Goal: Information Seeking & Learning: Learn about a topic

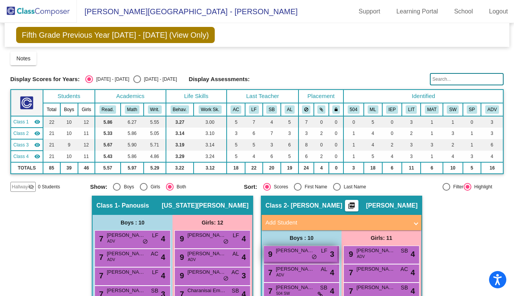
scroll to position [146, 0]
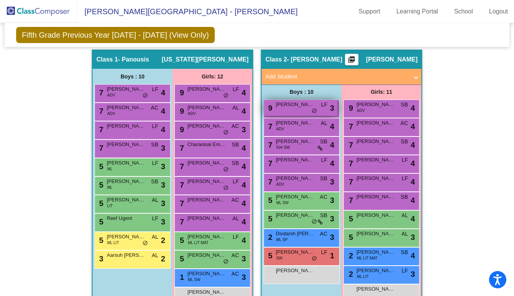
click at [278, 113] on div "9 Kolten Lowenberg LF lock do_not_disturb_alt 3" at bounding box center [300, 108] width 73 height 16
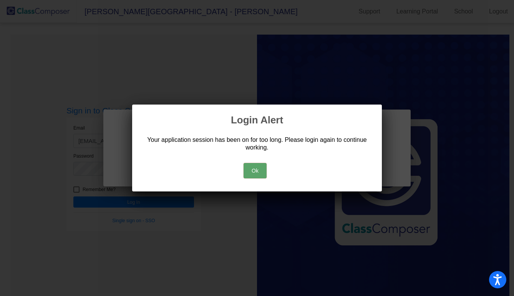
click at [249, 170] on button "Ok" at bounding box center [255, 170] width 23 height 15
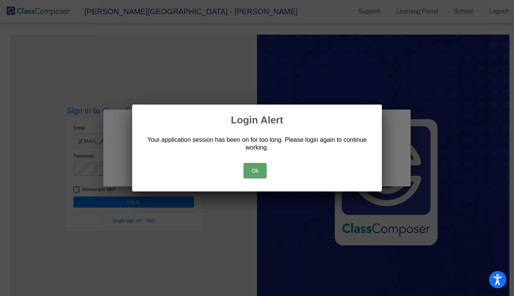
click at [252, 168] on button "Ok" at bounding box center [255, 170] width 23 height 15
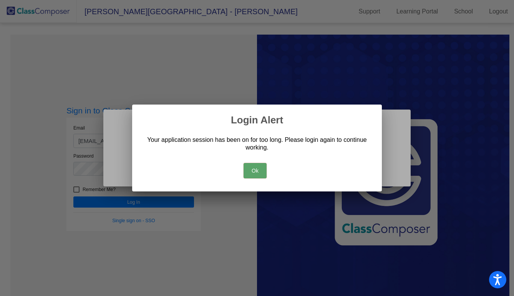
click at [252, 168] on button "Ok" at bounding box center [255, 170] width 23 height 15
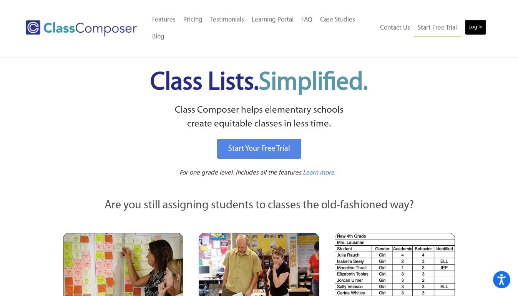
click at [475, 27] on link "Log In" at bounding box center [476, 27] width 22 height 15
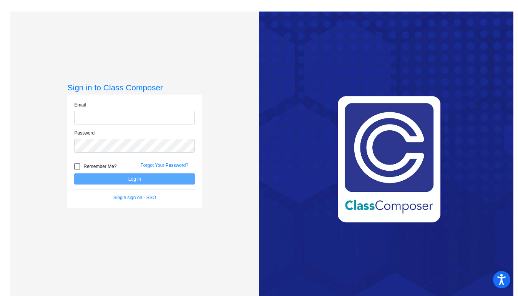
type input "jhansen@sd25.org"
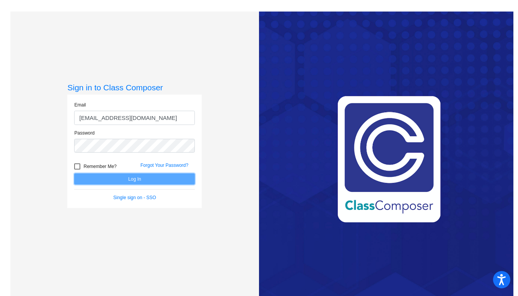
click at [171, 179] on button "Log In" at bounding box center [134, 178] width 121 height 11
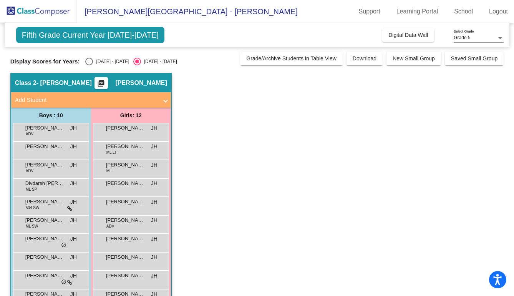
click at [104, 53] on div "Display Scores for Years: 2024 - 2025 2025 - 2026 Grade/Archive Students in Tab…" at bounding box center [256, 58] width 493 height 14
click at [104, 58] on label "2024 - 2025" at bounding box center [107, 62] width 44 height 8
click at [89, 65] on input "2024 - 2025" at bounding box center [89, 65] width 0 height 0
radio input "true"
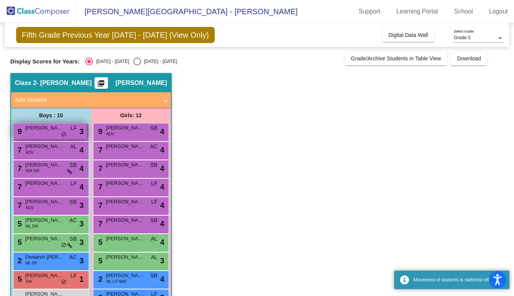
click at [55, 126] on span "Kolten Lowenberg" at bounding box center [44, 128] width 38 height 8
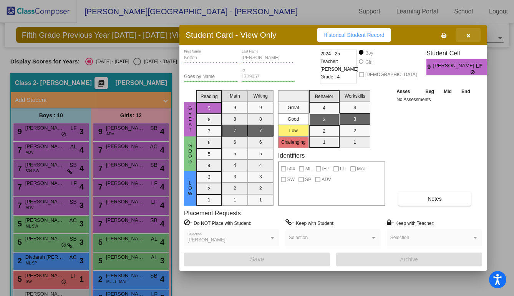
click at [470, 33] on icon "button" at bounding box center [468, 35] width 4 height 5
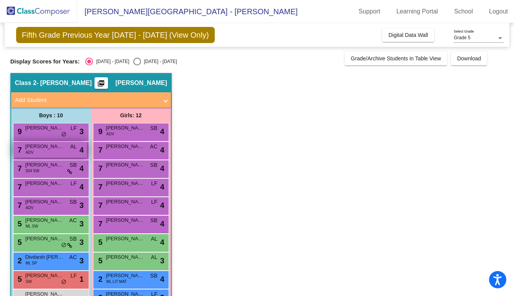
click at [60, 151] on div "7 Cole Ackley ADV AL lock do_not_disturb_alt 4" at bounding box center [49, 150] width 73 height 16
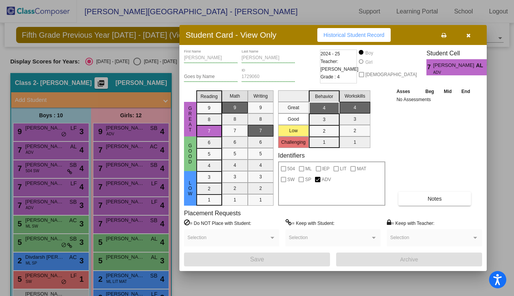
click at [332, 31] on button "Historical Student Record" at bounding box center [353, 35] width 73 height 14
click at [467, 36] on icon "button" at bounding box center [468, 35] width 4 height 5
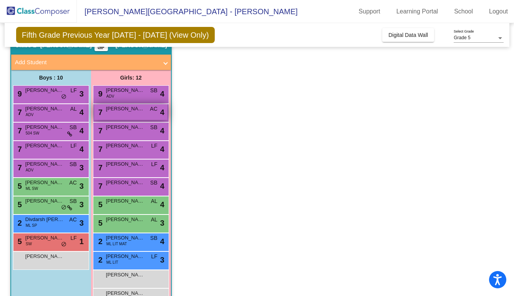
scroll to position [61, 0]
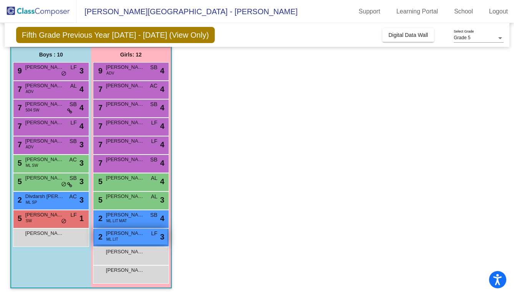
click at [136, 239] on div "2 Emely Fajardo ML LIT LF lock do_not_disturb_alt 3" at bounding box center [130, 237] width 73 height 16
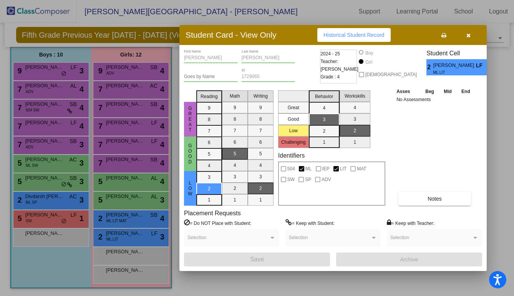
click at [135, 223] on div at bounding box center [257, 148] width 514 height 296
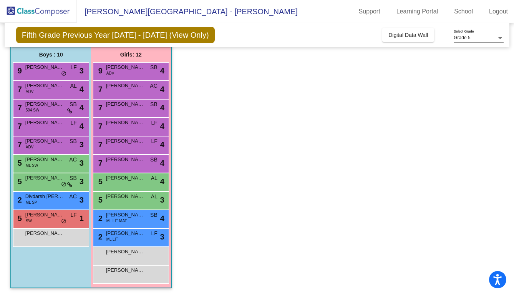
click at [135, 223] on div "2 Suzy Cuevas ML LIT MAT SB lock do_not_disturb_alt 4" at bounding box center [130, 218] width 73 height 16
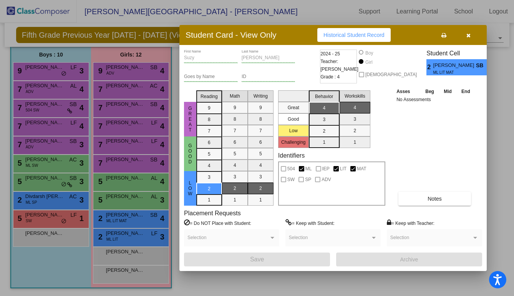
click at [137, 205] on div at bounding box center [257, 148] width 514 height 296
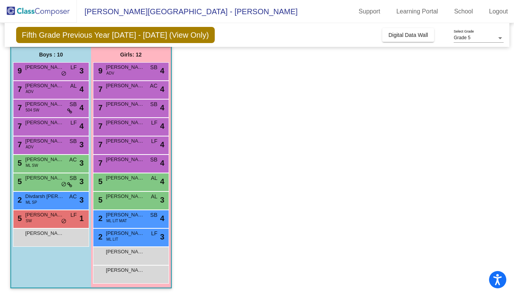
click at [137, 205] on div "5 Lakshitha Prem Sharma AL lock do_not_disturb_alt 3" at bounding box center [130, 200] width 73 height 16
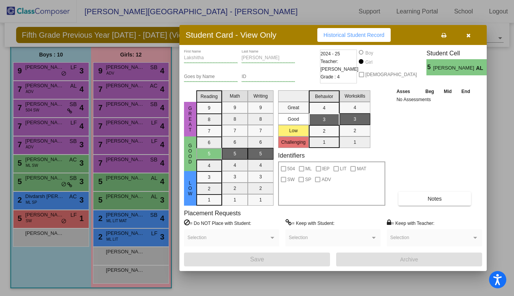
click at [134, 185] on div at bounding box center [257, 148] width 514 height 296
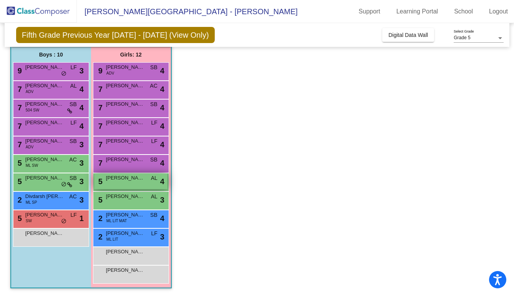
click at [134, 185] on div "5 Saki Hamamoto AL lock do_not_disturb_alt 4" at bounding box center [130, 181] width 73 height 16
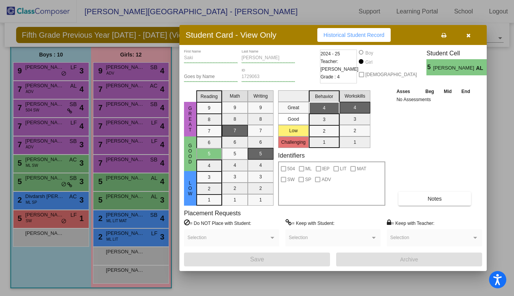
click at [46, 222] on div at bounding box center [257, 148] width 514 height 296
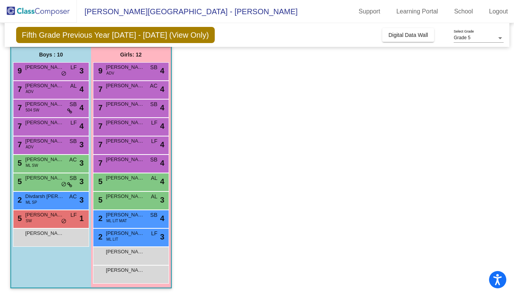
click at [46, 222] on div "5 Tyler Fennell SW LF lock do_not_disturb_alt 1" at bounding box center [49, 218] width 73 height 16
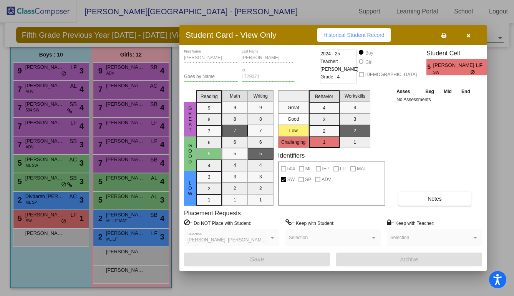
click at [48, 200] on div at bounding box center [257, 148] width 514 height 296
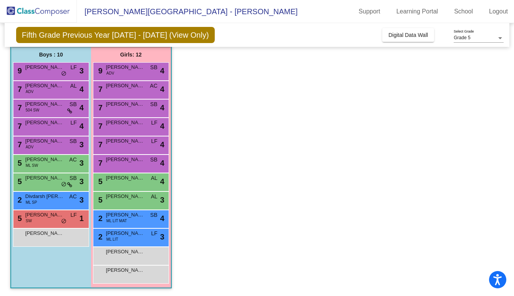
click at [48, 200] on span "Divdarsh Suthagar Ajitha" at bounding box center [44, 197] width 38 height 8
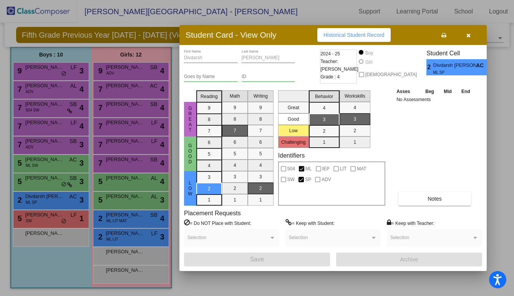
click at [50, 184] on div at bounding box center [257, 148] width 514 height 296
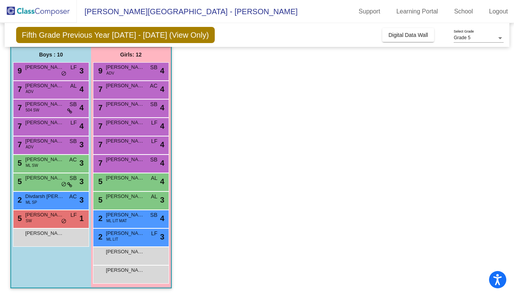
click at [50, 184] on div "5 Noah Dlatt SB lock do_not_disturb_alt 3" at bounding box center [49, 181] width 73 height 16
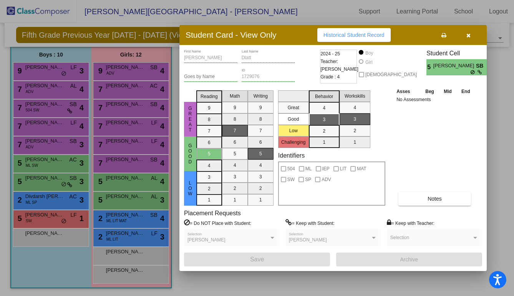
click at [53, 170] on div at bounding box center [257, 148] width 514 height 296
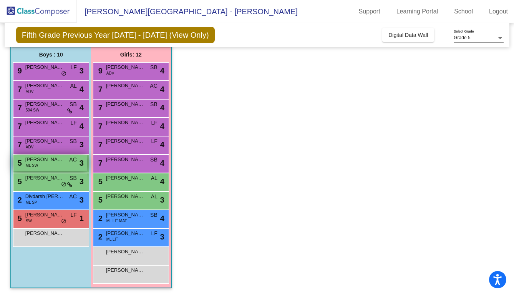
click at [53, 166] on div "5 Edwin Pena ML SW AC lock do_not_disturb_alt 3" at bounding box center [49, 163] width 73 height 16
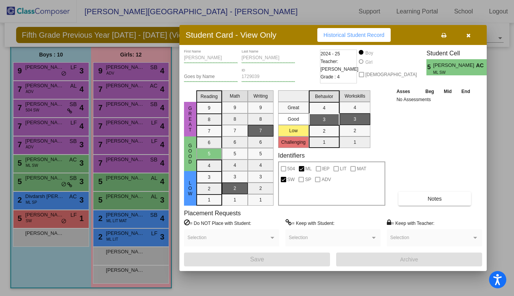
click at [53, 146] on div at bounding box center [257, 148] width 514 height 296
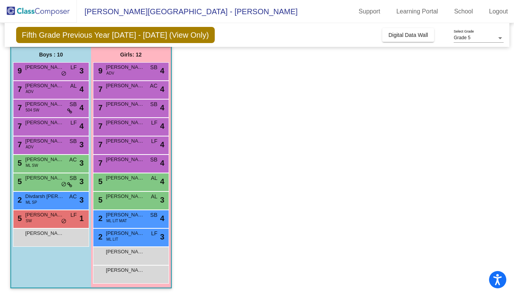
click at [53, 146] on div "7 Alex Van Buren ADV SB lock do_not_disturb_alt 3" at bounding box center [49, 144] width 73 height 16
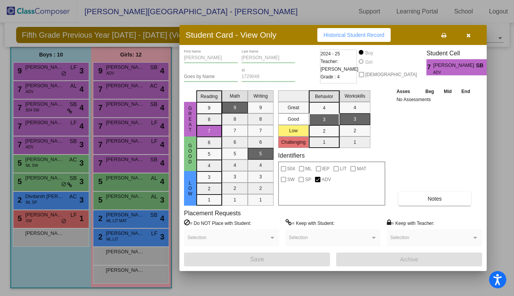
click at [54, 128] on div at bounding box center [257, 148] width 514 height 296
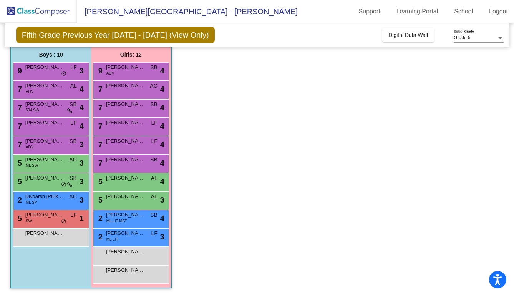
click at [54, 128] on div "7 Luka Baum LF lock do_not_disturb_alt 4" at bounding box center [49, 126] width 73 height 16
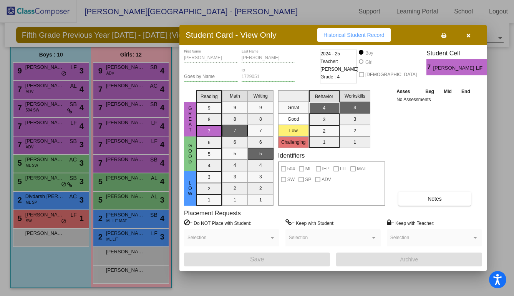
click at [471, 32] on button "button" at bounding box center [468, 35] width 25 height 14
